Goal: Navigation & Orientation: Find specific page/section

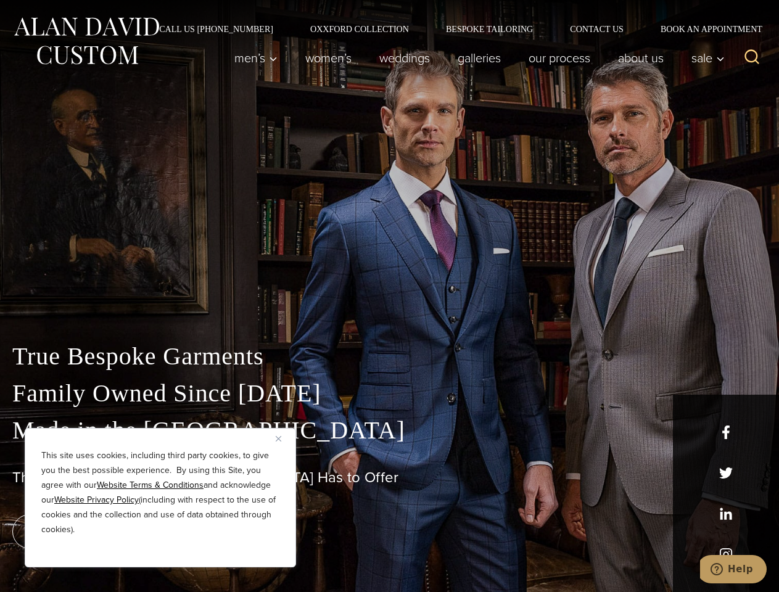
click at [389, 296] on div "True Bespoke Garments Family Owned Since [DATE] Made in [GEOGRAPHIC_DATA] The B…" at bounding box center [389, 434] width 779 height 316
click at [283, 439] on button "Close" at bounding box center [283, 438] width 15 height 15
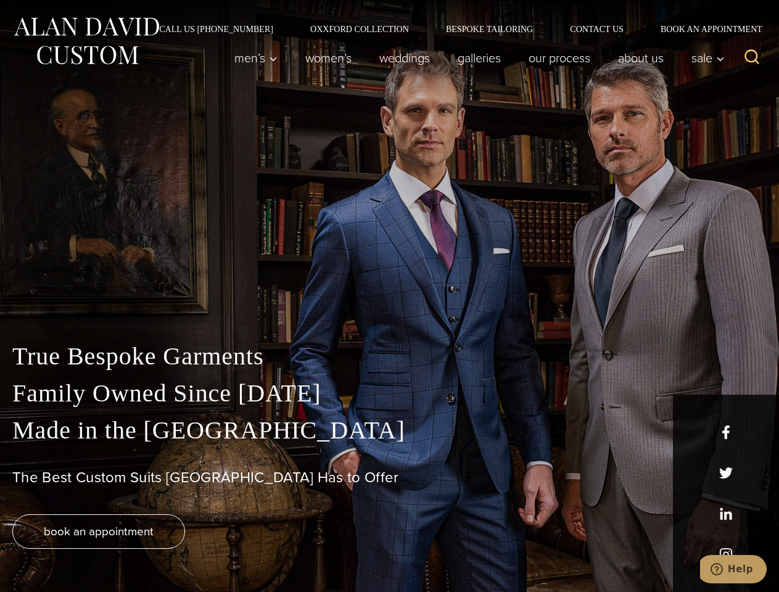
click at [160, 551] on div "True Bespoke Garments Family Owned Since [DATE] Made in [GEOGRAPHIC_DATA] The B…" at bounding box center [389, 465] width 779 height 254
click at [752, 58] on icon "Search" at bounding box center [752, 57] width 18 height 18
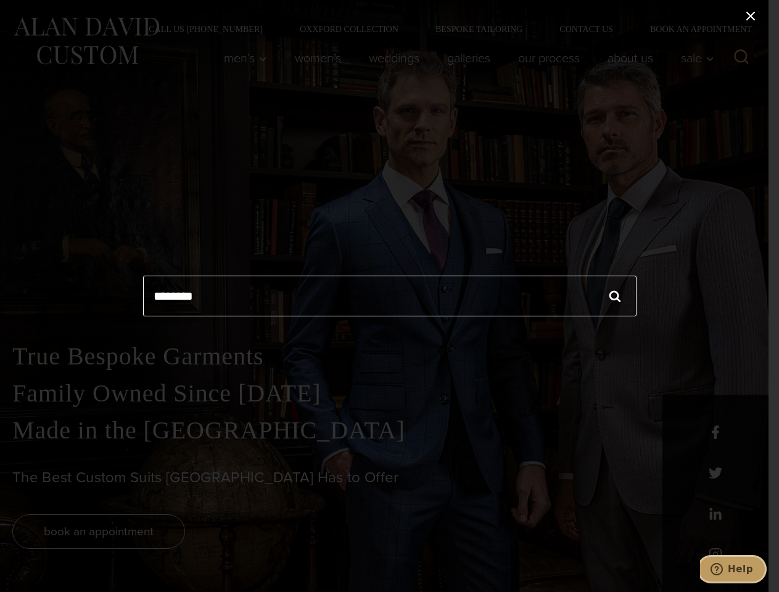
click at [723, 569] on icon "Help" at bounding box center [717, 569] width 12 height 12
